Goal: Information Seeking & Learning: Learn about a topic

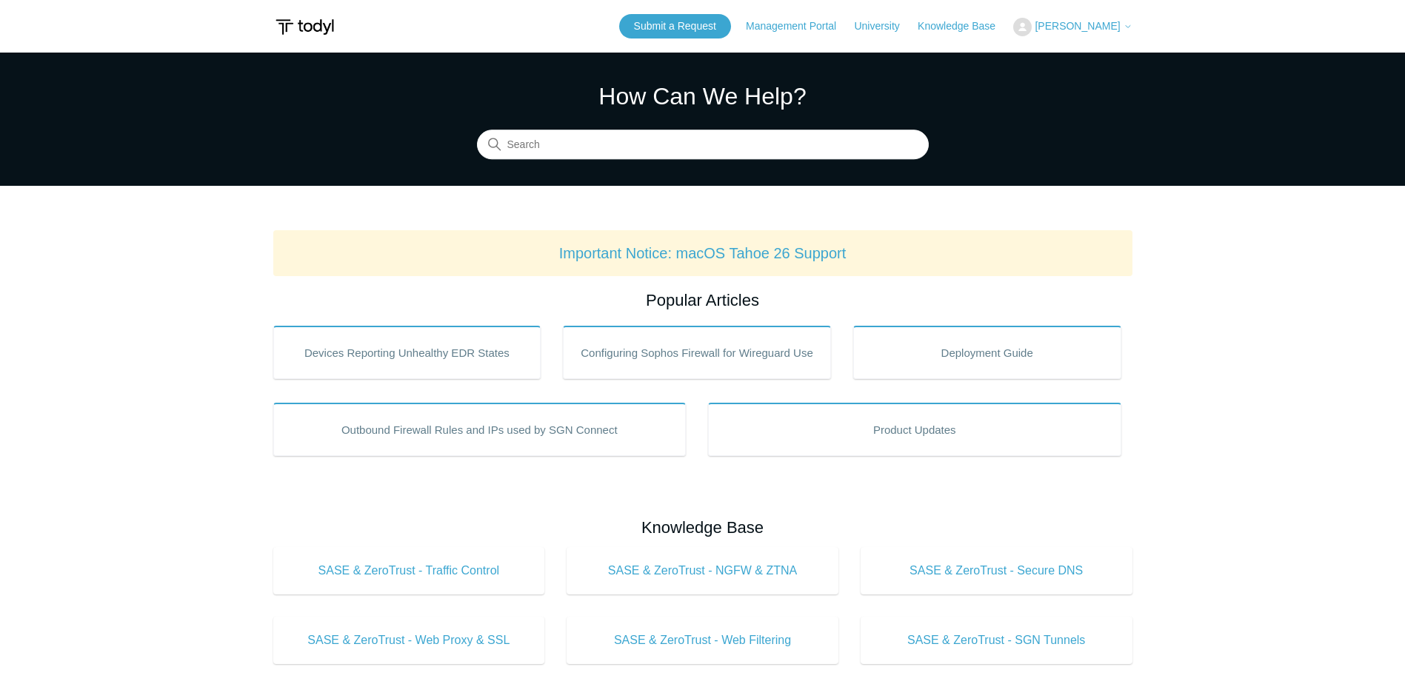
click at [701, 39] on header "Submit a Request Management Portal University Community Knowledge Base Marc Hug…" at bounding box center [702, 26] width 859 height 53
click at [701, 30] on link "Submit a Request" at bounding box center [675, 26] width 112 height 24
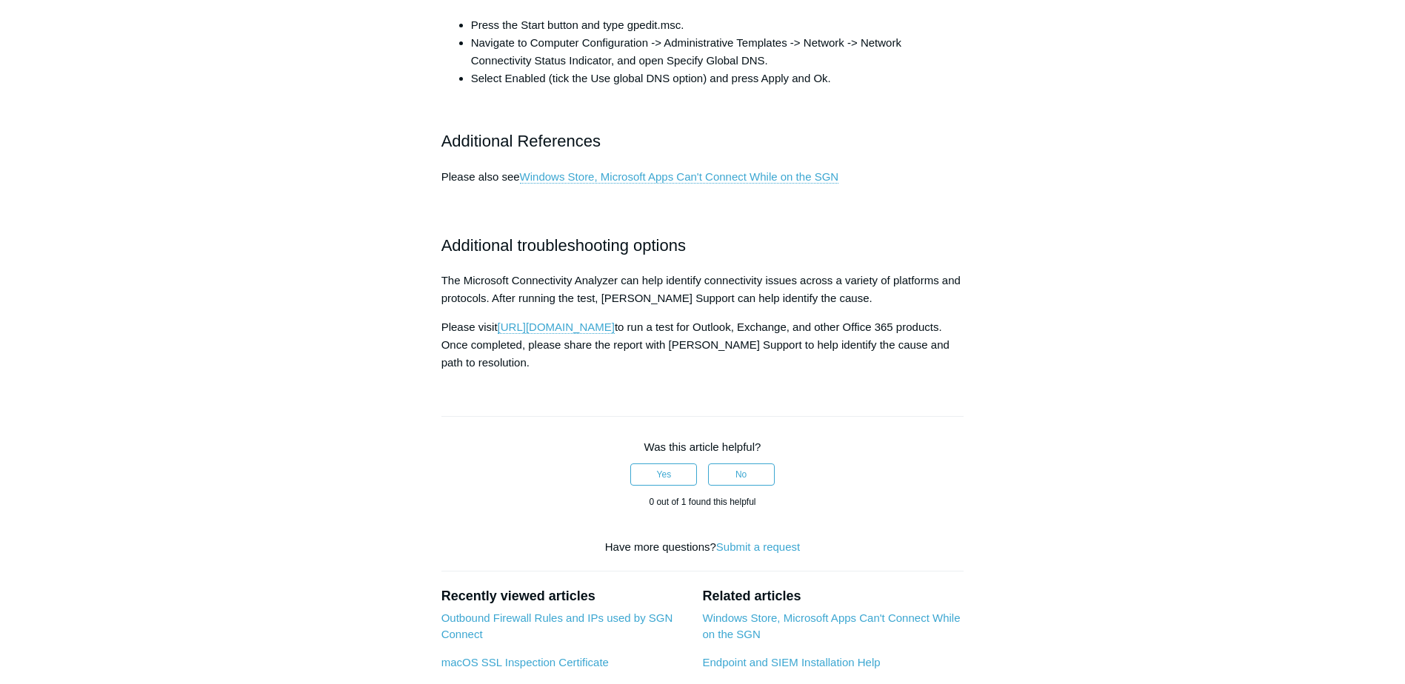
scroll to position [1159, 0]
click at [615, 335] on link "[URL][DOMAIN_NAME]" at bounding box center [556, 327] width 117 height 13
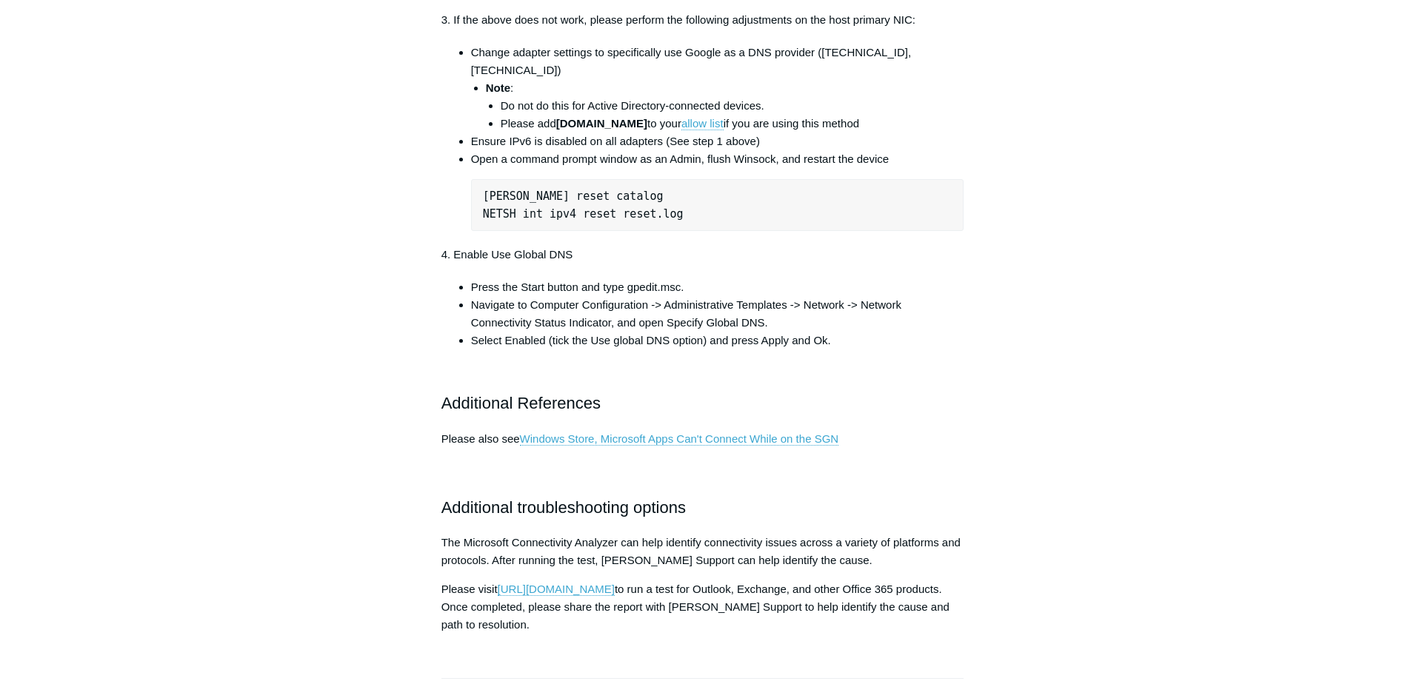
scroll to position [863, 0]
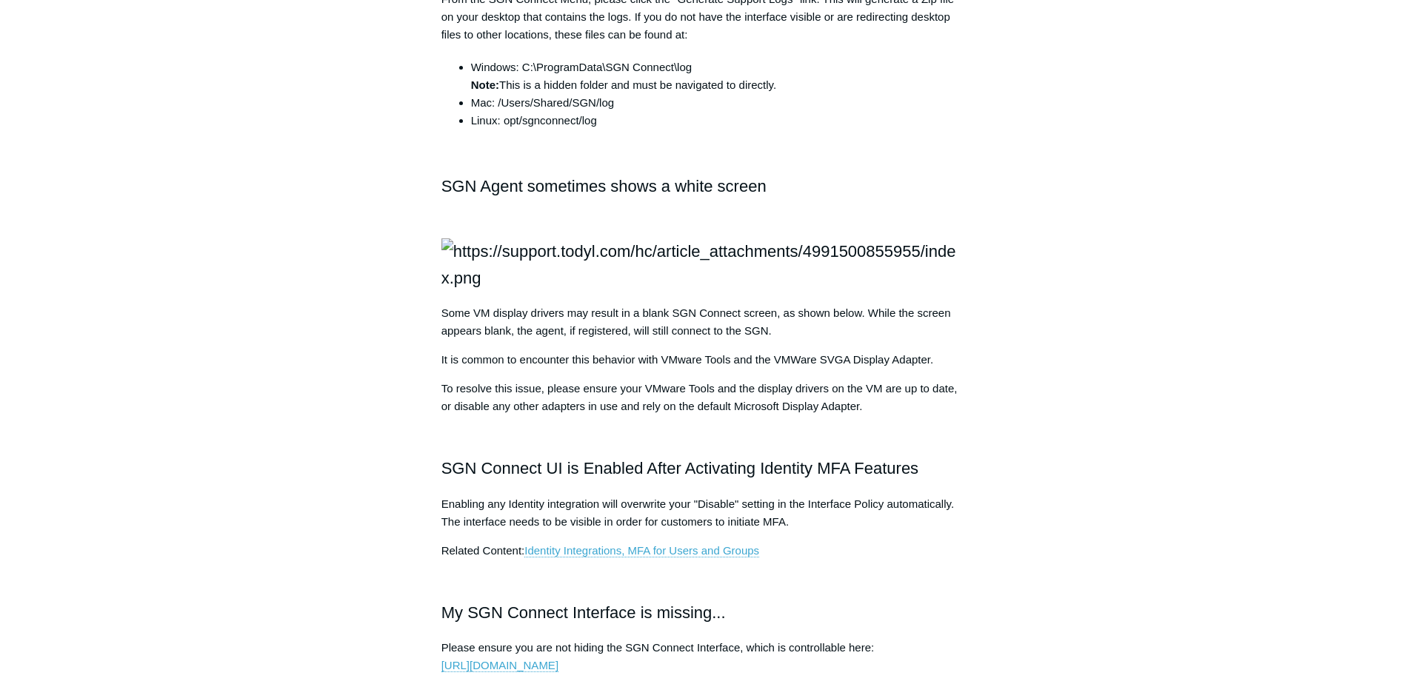
scroll to position [1542, 0]
